Goal: Register for event/course

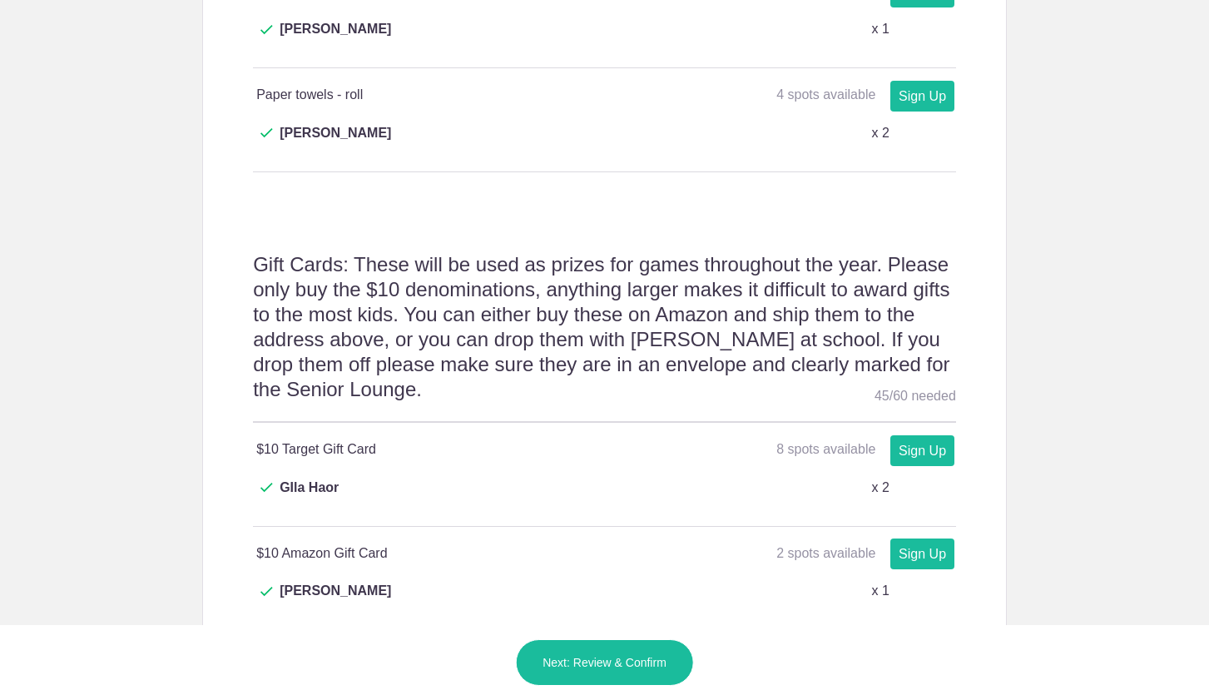
scroll to position [1559, 0]
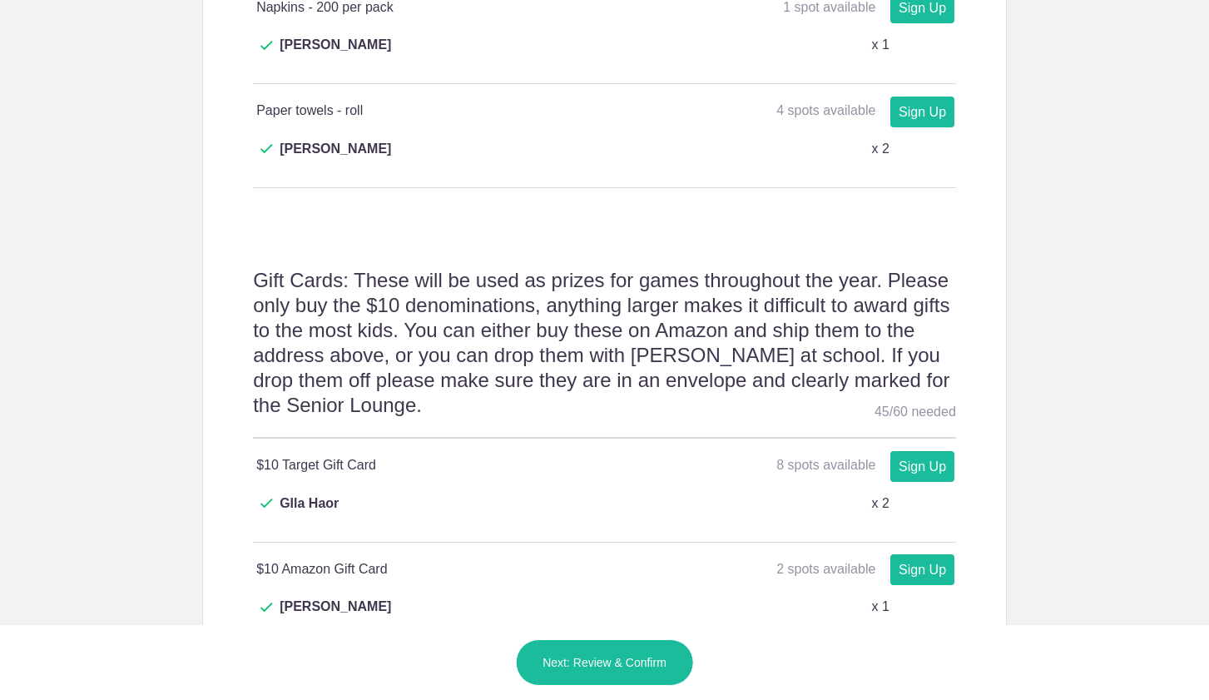
click at [935, 451] on link "Sign Up" at bounding box center [923, 466] width 64 height 31
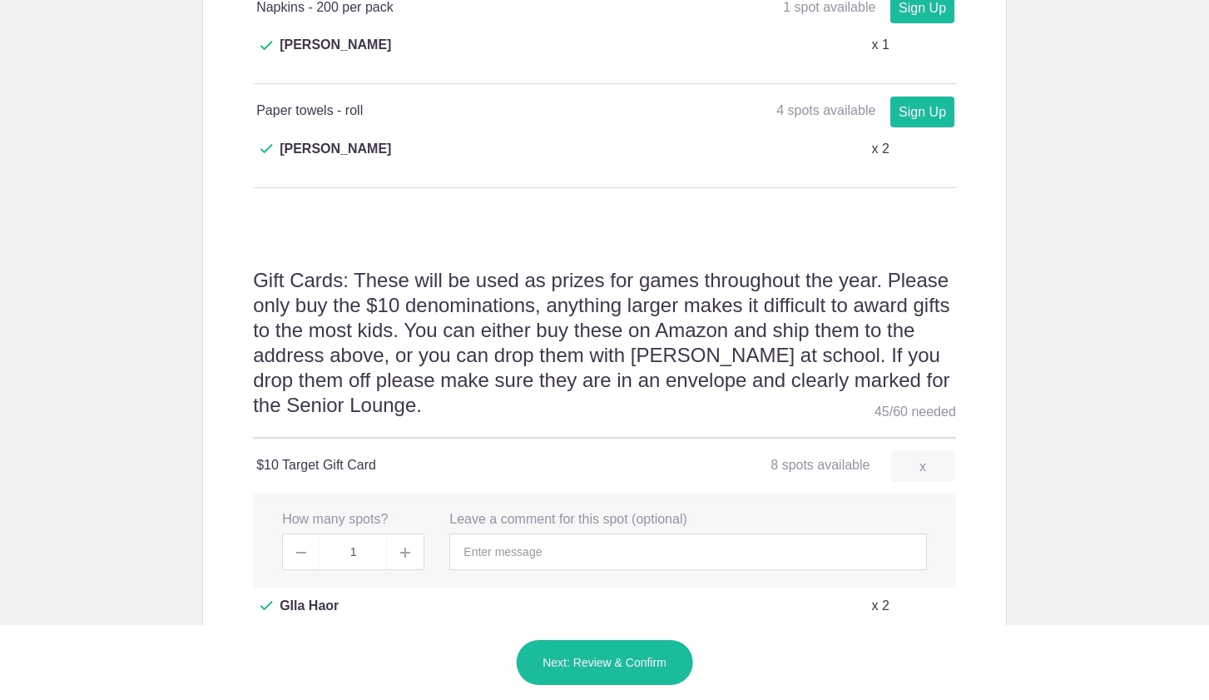
click at [407, 548] on img at bounding box center [405, 553] width 10 height 10
type input "2"
click at [626, 657] on button "Next: Review & Confirm" at bounding box center [604, 662] width 179 height 47
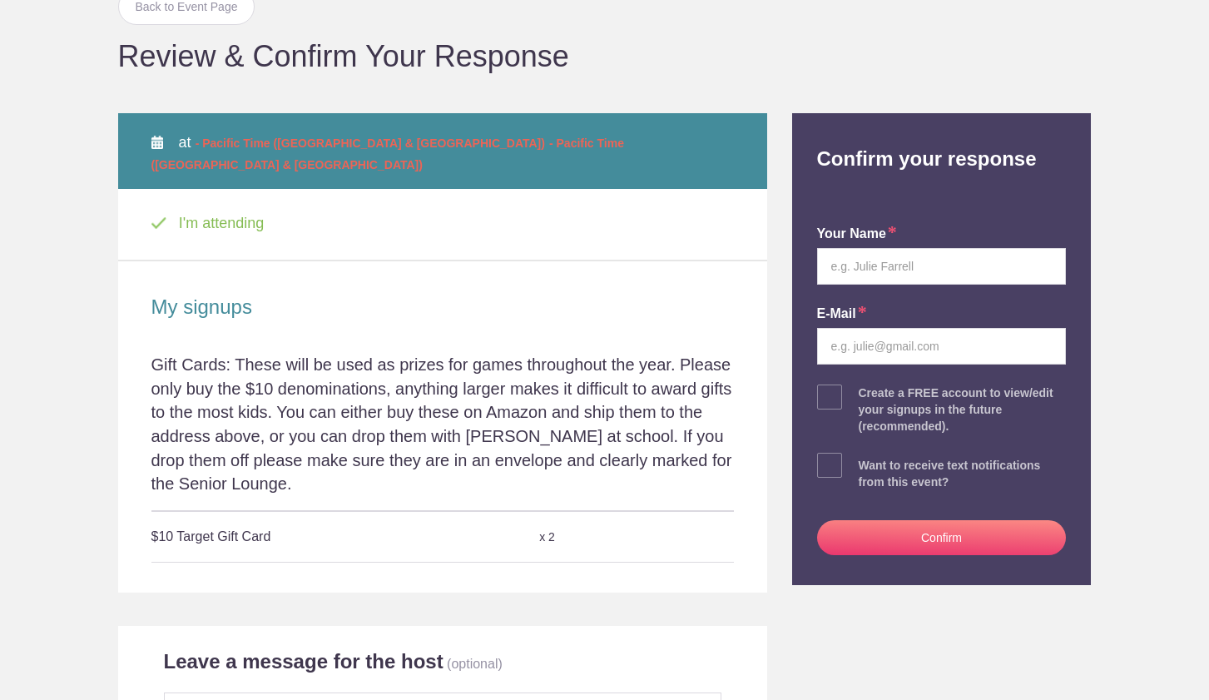
scroll to position [101, 0]
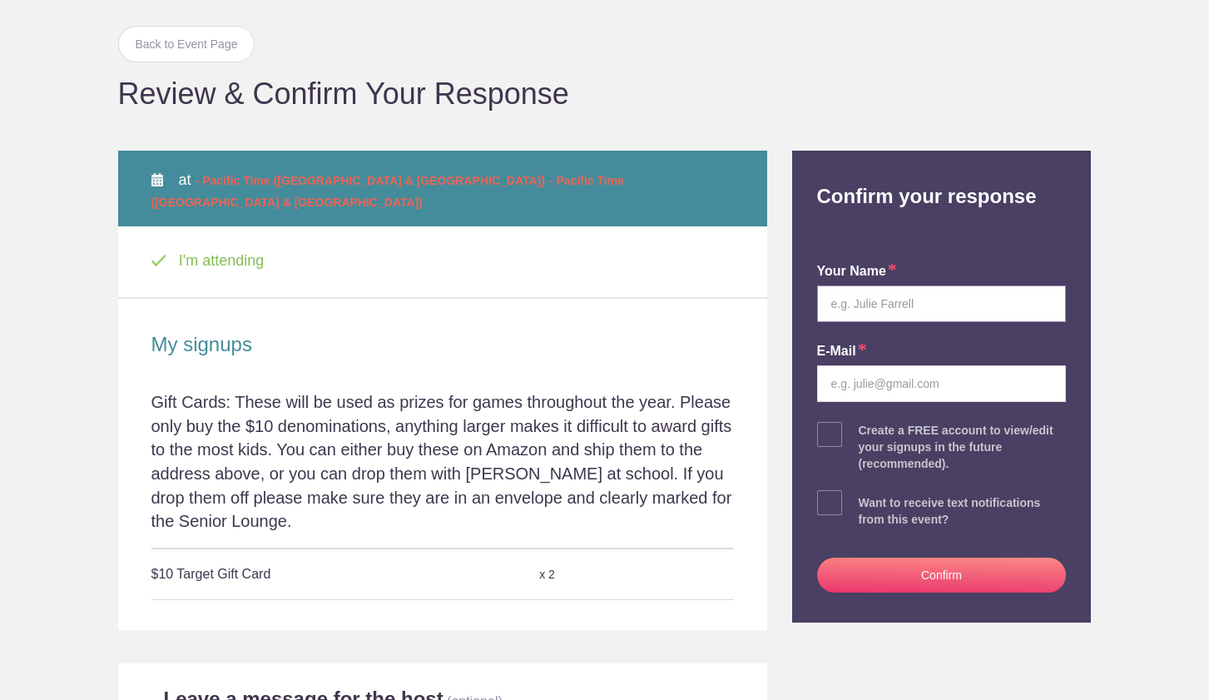
click at [976, 302] on input "text" at bounding box center [942, 304] width 250 height 37
type input "[PERSON_NAME]"
type input "lisanciotola@gmail.com"
click at [881, 564] on button "Confirm" at bounding box center [942, 575] width 250 height 35
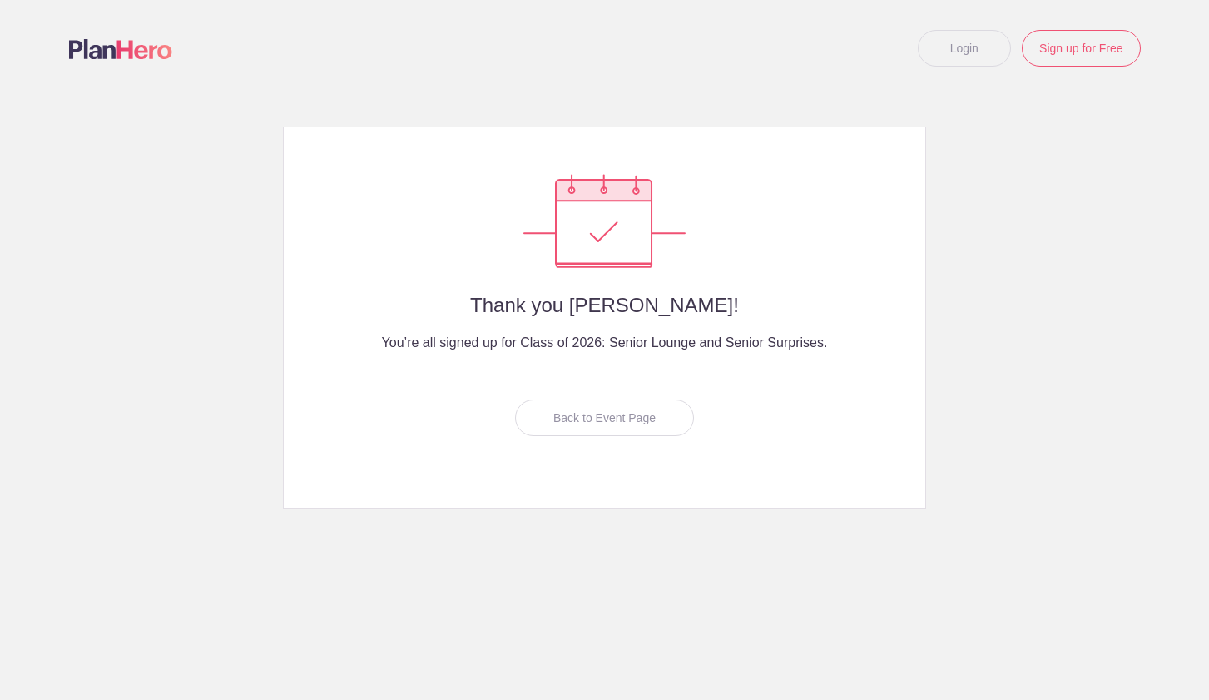
click at [628, 427] on div "Back to Event Page" at bounding box center [604, 418] width 179 height 37
